Goal: Task Accomplishment & Management: Complete application form

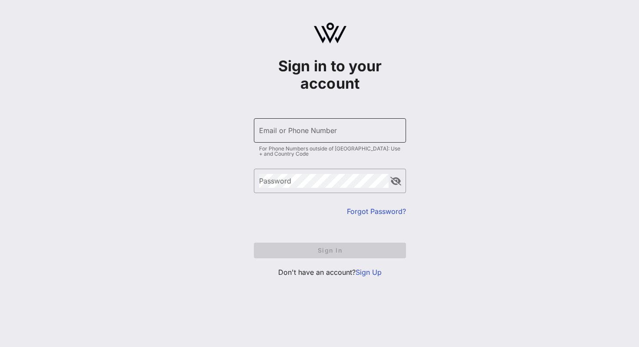
click at [331, 128] on input "Email or Phone Number" at bounding box center [330, 130] width 142 height 14
click at [306, 135] on input "Email or Phone Number" at bounding box center [330, 130] width 142 height 14
type input "[EMAIL_ADDRESS][DOMAIN_NAME]"
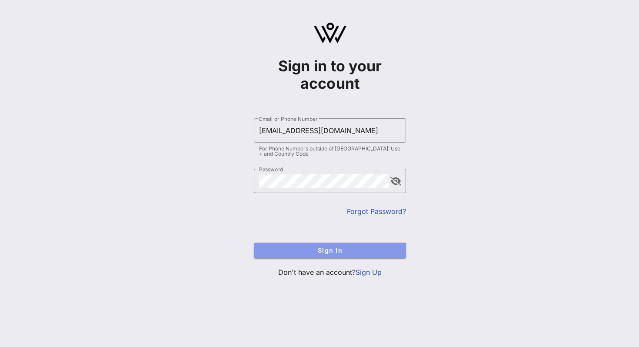
click at [345, 251] on span "Sign In" at bounding box center [330, 249] width 138 height 7
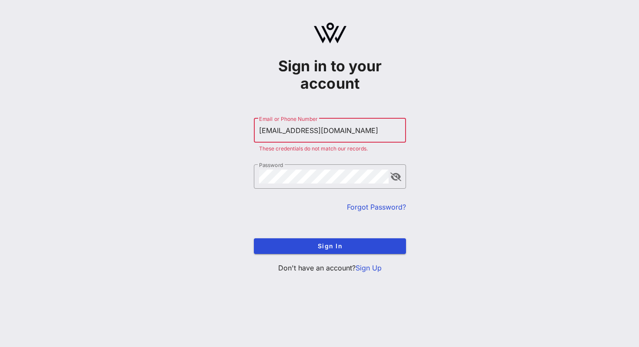
drag, startPoint x: 335, startPoint y: 131, endPoint x: 221, endPoint y: 133, distance: 113.4
click at [221, 133] on div "Sign in to your account ​ Email or Phone Number [EMAIL_ADDRESS][DOMAIN_NAME] Th…" at bounding box center [330, 151] width 618 height 302
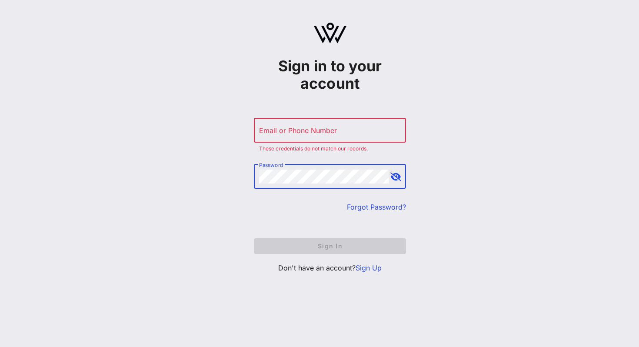
click at [246, 175] on div "Sign in to your account ​ Email or Phone Number These credentials do not match …" at bounding box center [330, 151] width 618 height 302
click at [369, 267] on link "Sign Up" at bounding box center [368, 267] width 26 height 9
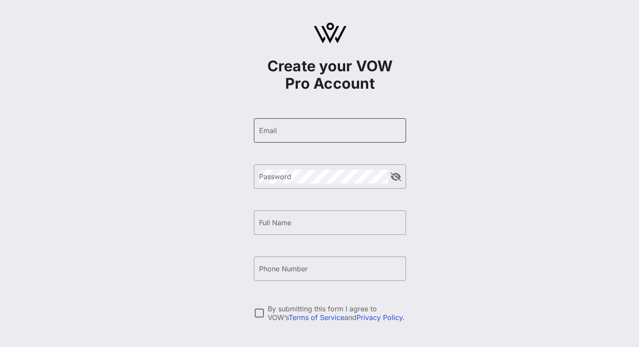
click at [286, 126] on input "Email" at bounding box center [330, 130] width 142 height 14
type input "[EMAIL_ADDRESS][DOMAIN_NAME]"
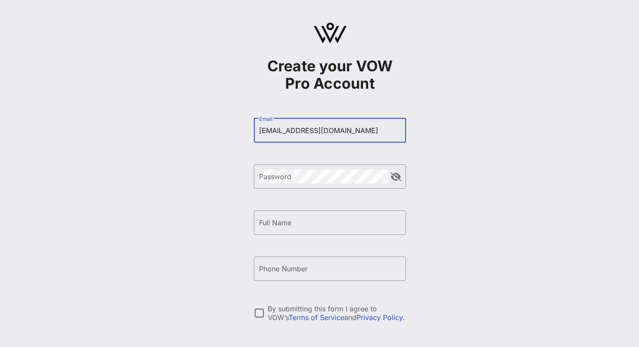
type input "[PERSON_NAME]"
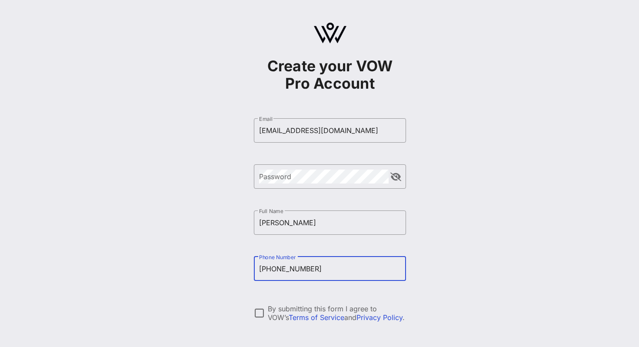
drag, startPoint x: 312, startPoint y: 271, endPoint x: 236, endPoint y: 269, distance: 76.1
click at [236, 269] on div "Create your VOW Pro Account ​ Email [EMAIL_ADDRESS][DOMAIN_NAME] ​ Password ​ F…" at bounding box center [330, 210] width 618 height 421
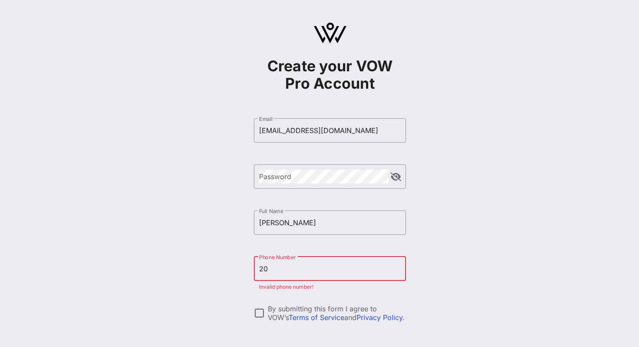
type input "2"
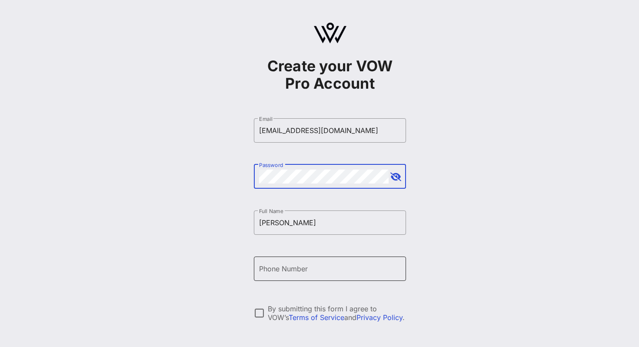
click at [306, 271] on input "Phone Number" at bounding box center [330, 269] width 142 height 14
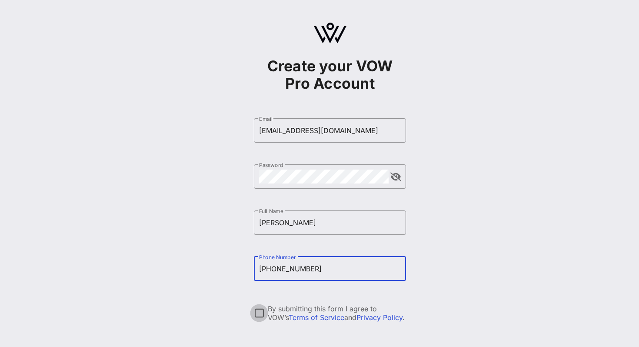
type input "[PHONE_NUMBER]"
click at [260, 308] on div at bounding box center [259, 312] width 15 height 15
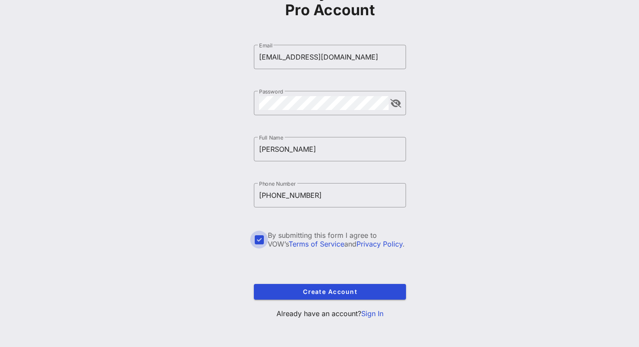
scroll to position [74, 0]
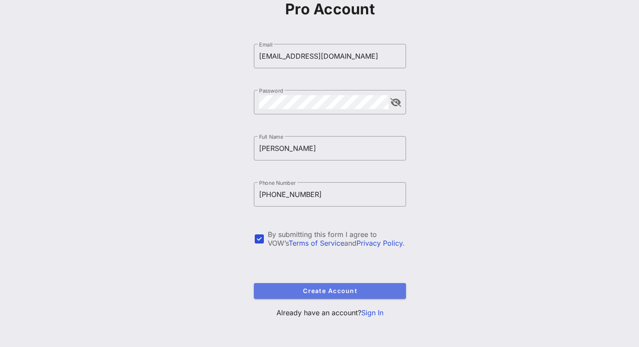
click at [287, 292] on span "Create Account" at bounding box center [330, 290] width 138 height 7
